Goal: Task Accomplishment & Management: Use online tool/utility

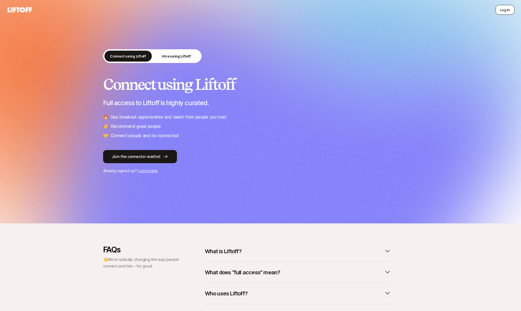
click at [503, 13] on button "Log in" at bounding box center [505, 10] width 19 height 10
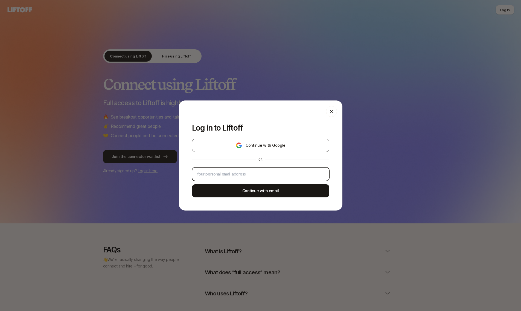
click at [247, 174] on input "email" at bounding box center [261, 174] width 128 height 7
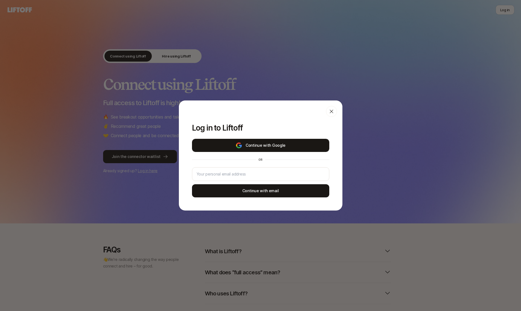
click at [250, 148] on button "Continue with Google" at bounding box center [260, 145] width 137 height 13
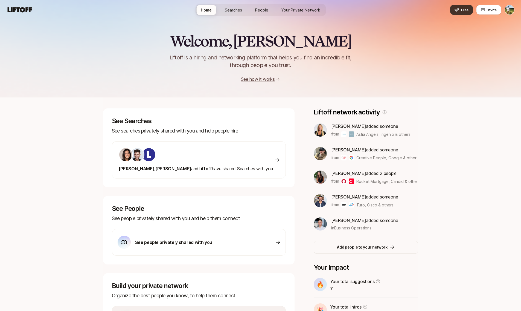
click at [464, 6] on button "Hire" at bounding box center [461, 10] width 23 height 10
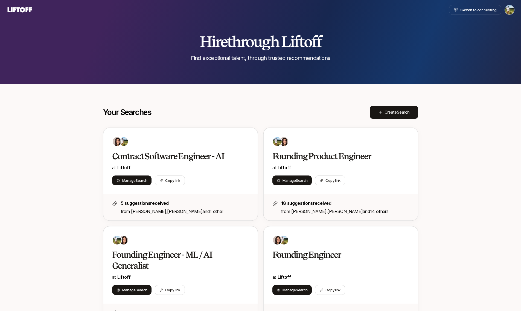
click at [508, 11] on html "Switch to connecting Hire through Liftoff Find exceptional talent, through trus…" at bounding box center [260, 155] width 521 height 311
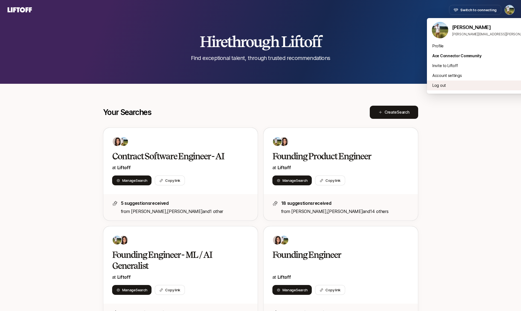
click at [472, 86] on div "Log out" at bounding box center [494, 85] width 135 height 10
